Goal: Task Accomplishment & Management: Complete application form

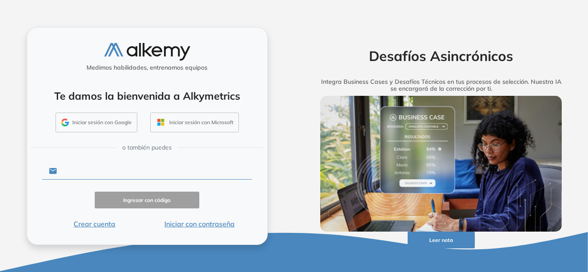
click at [127, 173] on input "text" at bounding box center [154, 171] width 195 height 16
type input "**********"
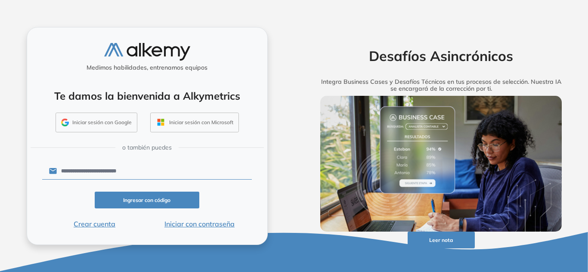
click at [142, 200] on button "Ingresar con código" at bounding box center [147, 200] width 105 height 17
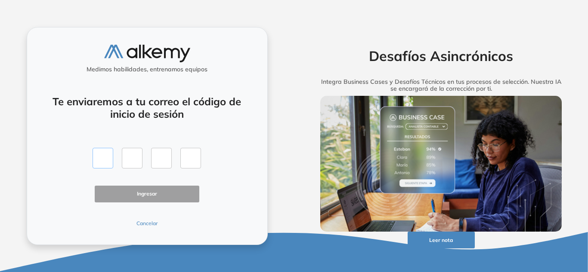
click at [103, 158] on input "text" at bounding box center [103, 158] width 21 height 21
type input "*"
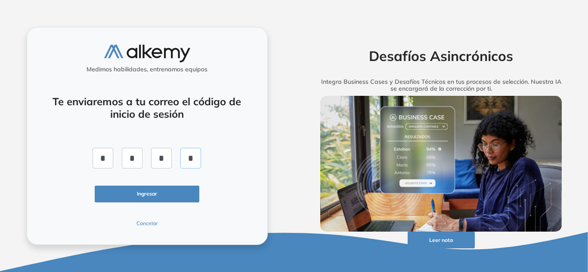
type input "*"
click at [152, 189] on button "Ingresar" at bounding box center [147, 194] width 105 height 17
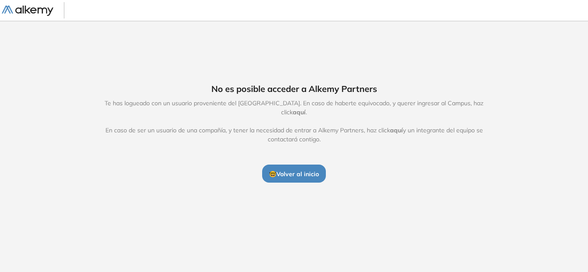
click at [306, 108] on span "aquí" at bounding box center [299, 112] width 13 height 8
